Goal: Information Seeking & Learning: Learn about a topic

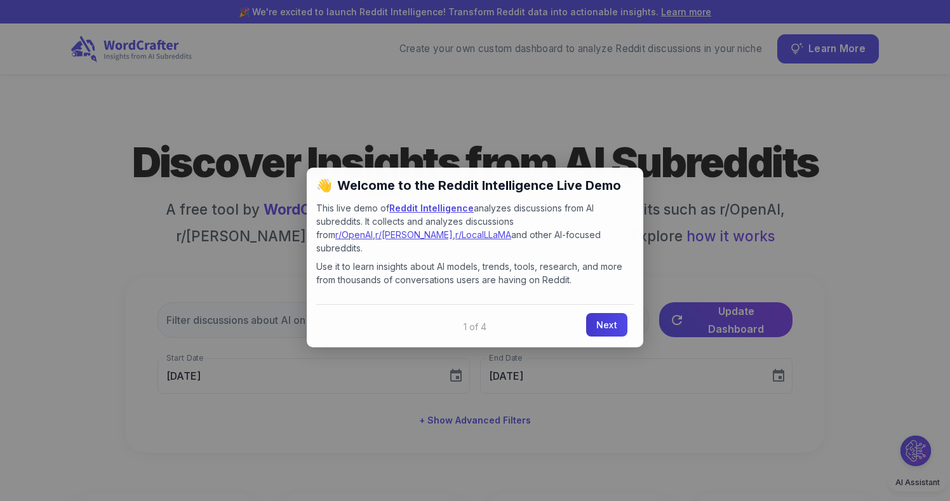
click at [607, 315] on link "Next" at bounding box center [606, 325] width 41 height 24
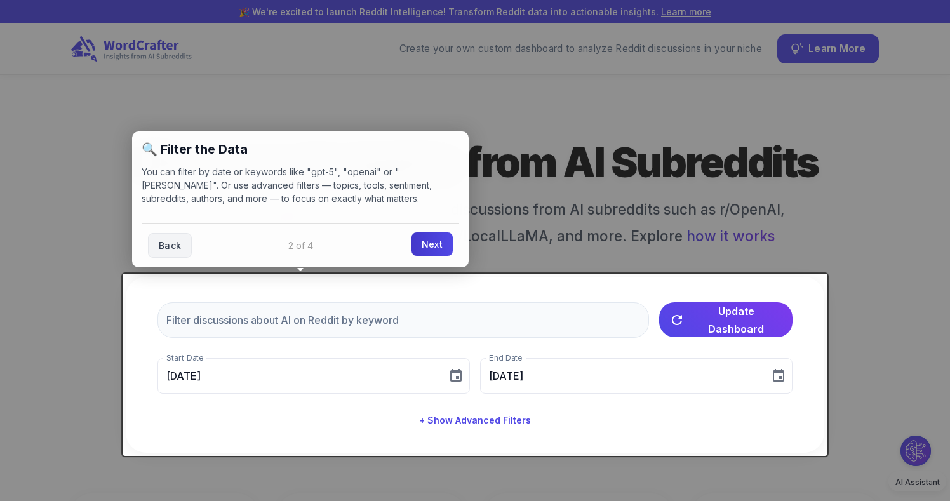
click at [433, 244] on link "Next" at bounding box center [432, 245] width 41 height 24
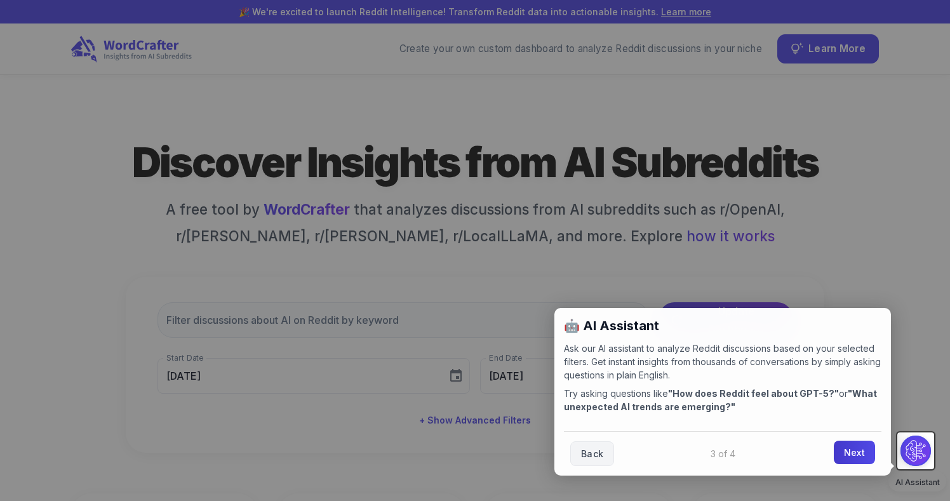
click at [856, 454] on link "Next" at bounding box center [854, 453] width 41 height 24
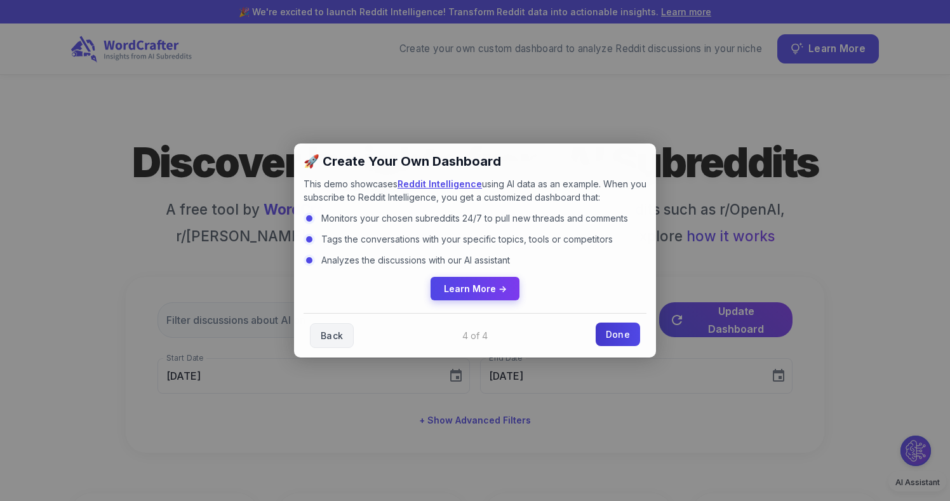
click at [626, 333] on link "Done" at bounding box center [618, 335] width 44 height 24
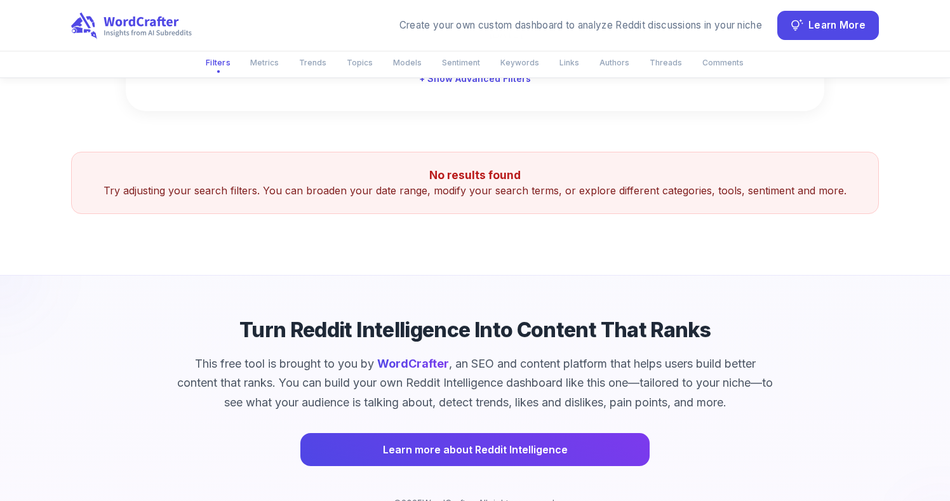
scroll to position [381, 0]
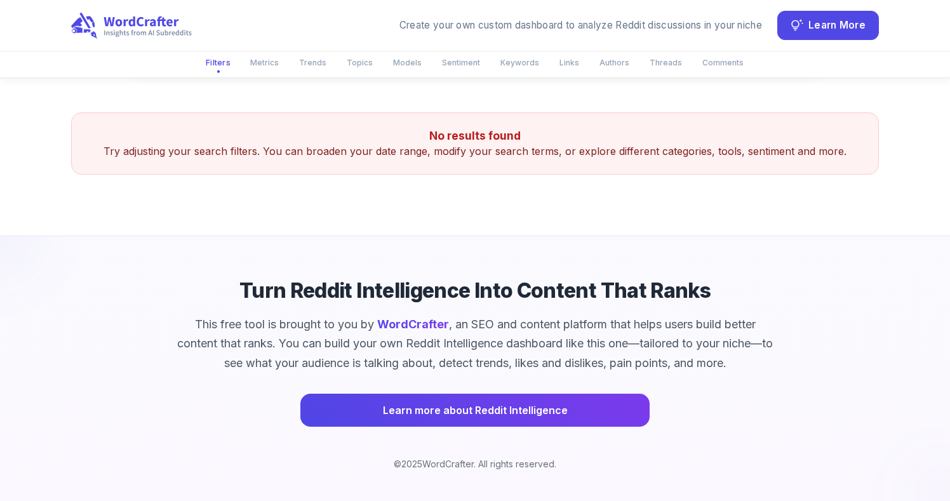
click at [440, 429] on div "Turn Reddit Intelligence Into Content That Ranks This free tool is brought to y…" at bounding box center [475, 374] width 732 height 194
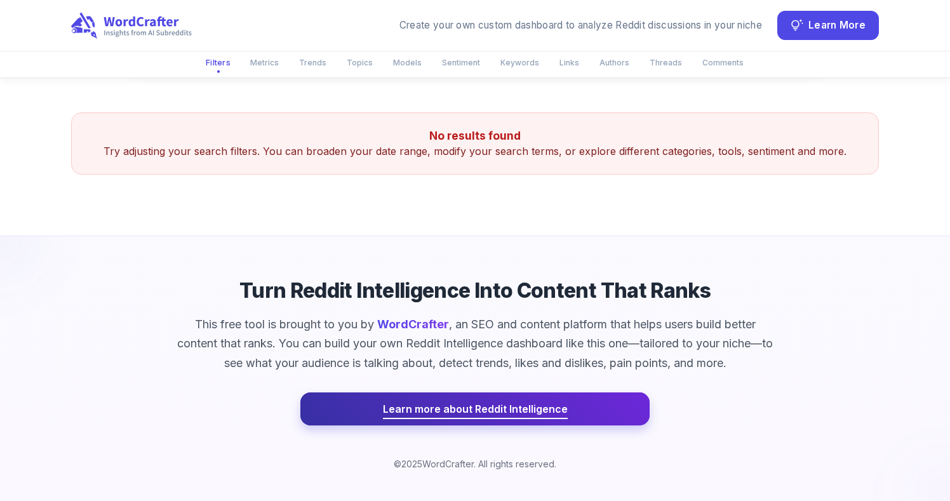
click at [409, 405] on span "Learn more about Reddit Intelligence" at bounding box center [475, 409] width 185 height 18
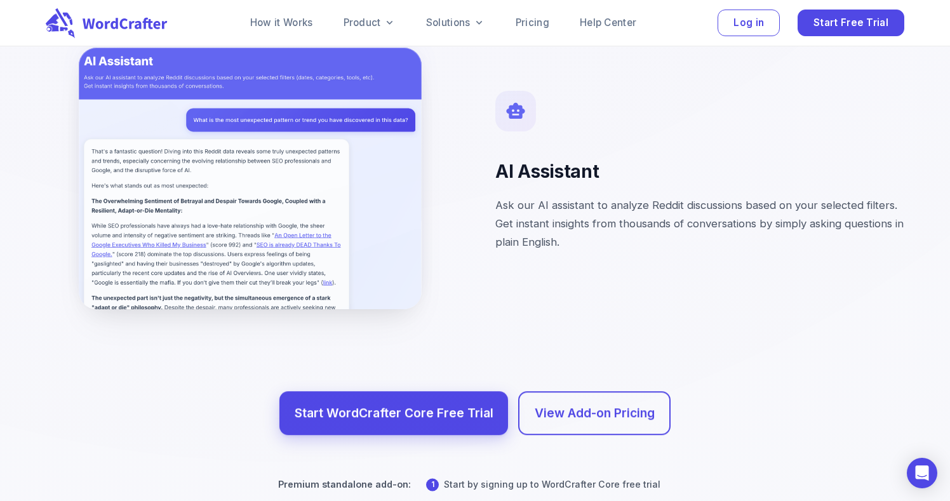
scroll to position [5146, 0]
